Goal: Information Seeking & Learning: Learn about a topic

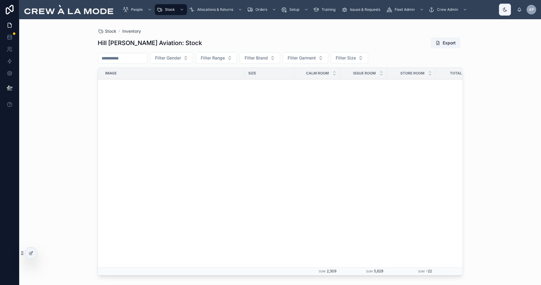
scroll to position [538, 0]
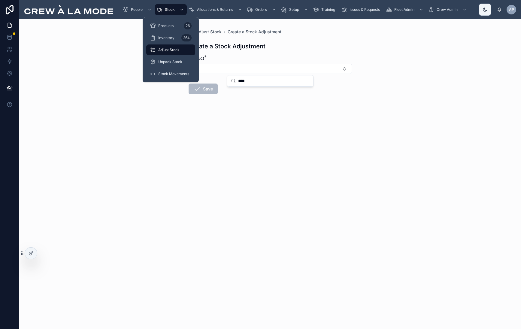
click at [132, 142] on div "Adjust Stock Create a Stock Adjustment Create a Stock Adjustment Product * Save" at bounding box center [270, 174] width 502 height 310
click at [167, 8] on span "Stock" at bounding box center [170, 9] width 10 height 5
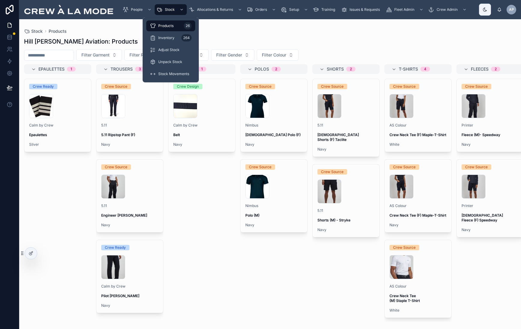
click at [168, 37] on span "Inventory" at bounding box center [166, 37] width 16 height 5
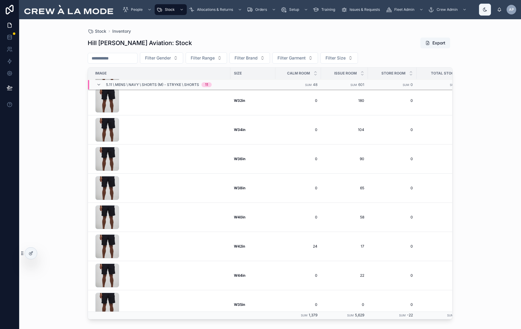
scroll to position [101, 0]
click at [152, 84] on span "5.11 \ Mens \ Navy \ Shorts (M) - Stryke \ Shorts" at bounding box center [152, 84] width 93 height 5
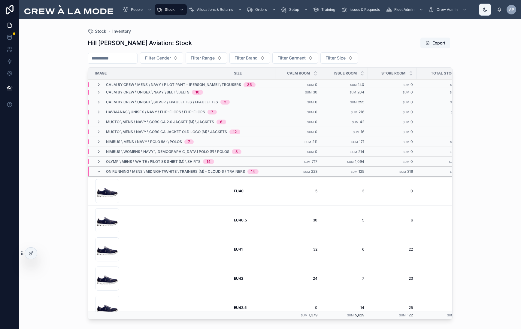
click at [127, 170] on span "On Running \ Mens \ Midnight\White \ Trainers (M) - Cloud 6 \ Trainers" at bounding box center [175, 171] width 139 height 5
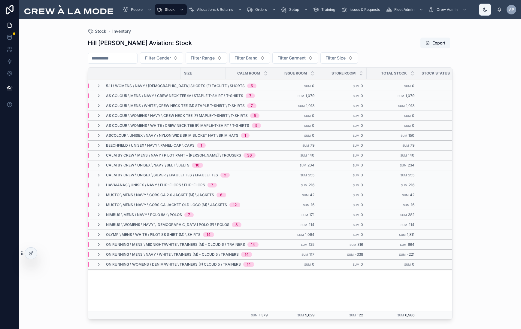
scroll to position [41, 50]
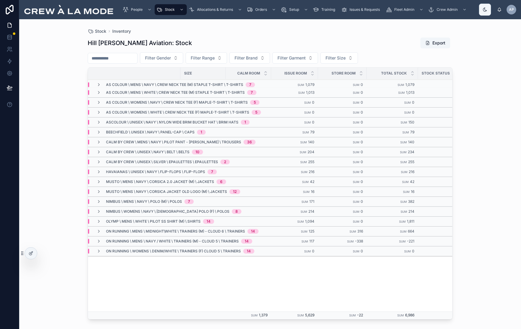
click at [306, 241] on small "Sum" at bounding box center [305, 241] width 7 height 3
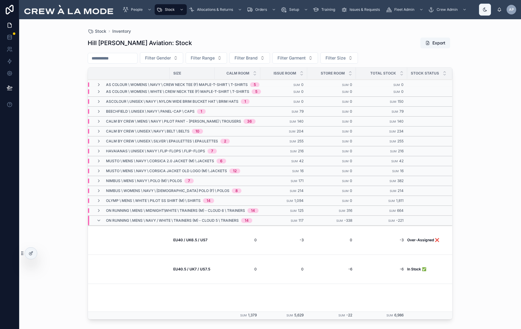
scroll to position [62, 61]
click at [225, 220] on span "On Running \ Mens \ Navy / White \ Trainers (M) - Cloud 5 \ Trainers" at bounding box center [172, 220] width 133 height 5
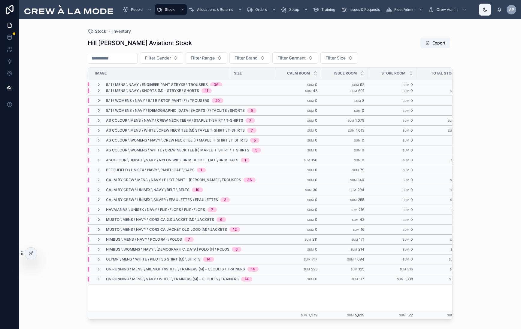
scroll to position [0, 0]
